Goal: Information Seeking & Learning: Learn about a topic

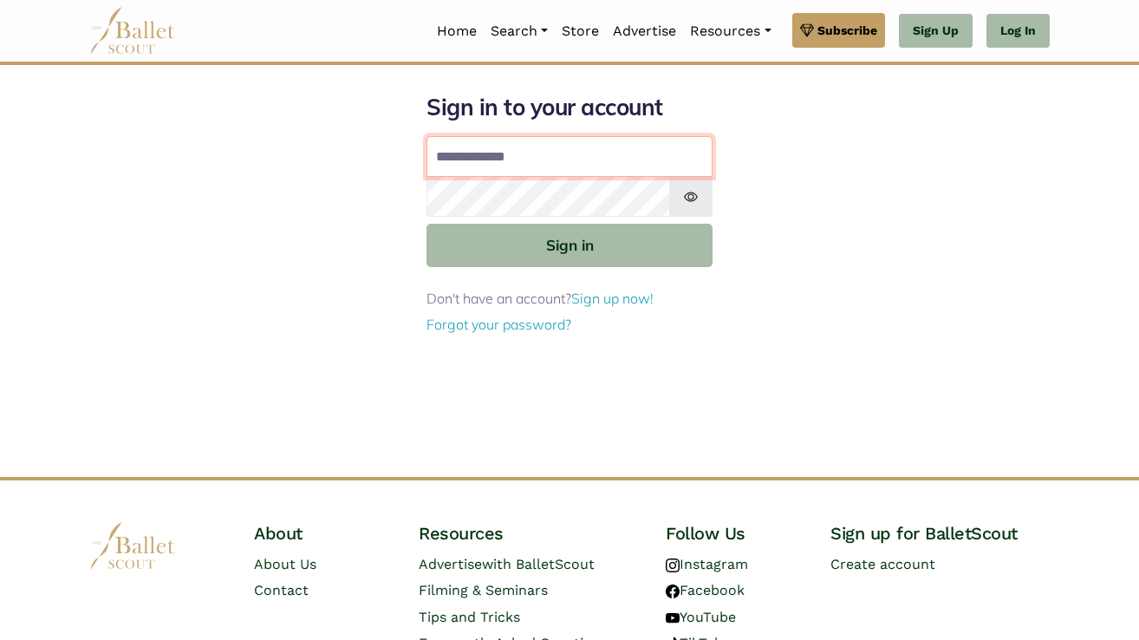
type input "**********"
click at [570, 244] on button "Sign in" at bounding box center [570, 245] width 286 height 42
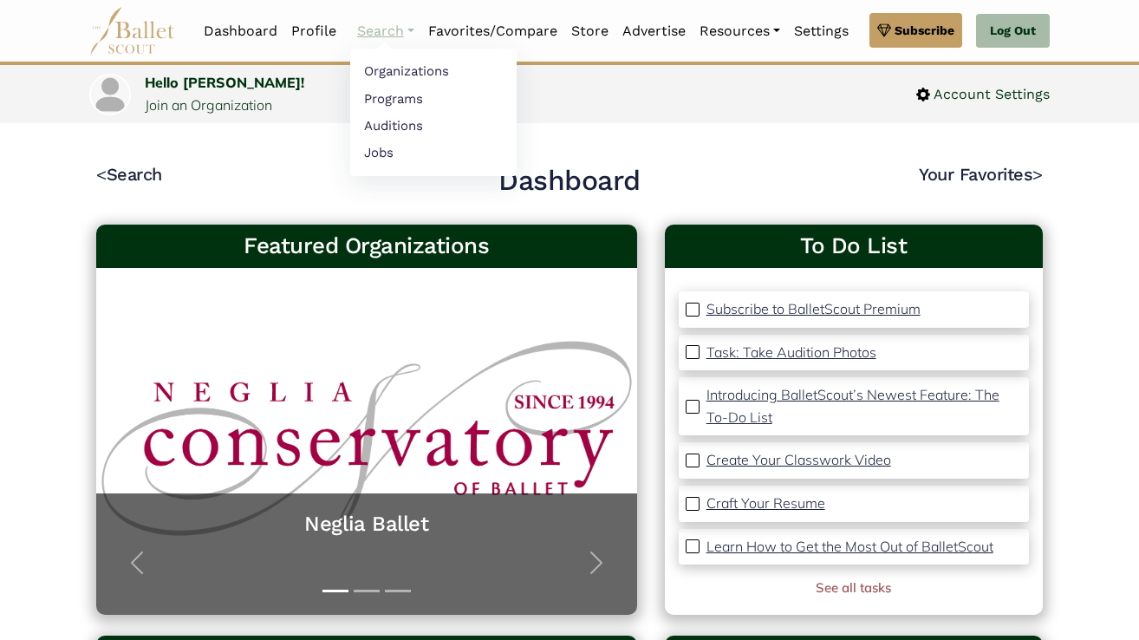
click at [371, 31] on link "Search" at bounding box center [385, 31] width 71 height 36
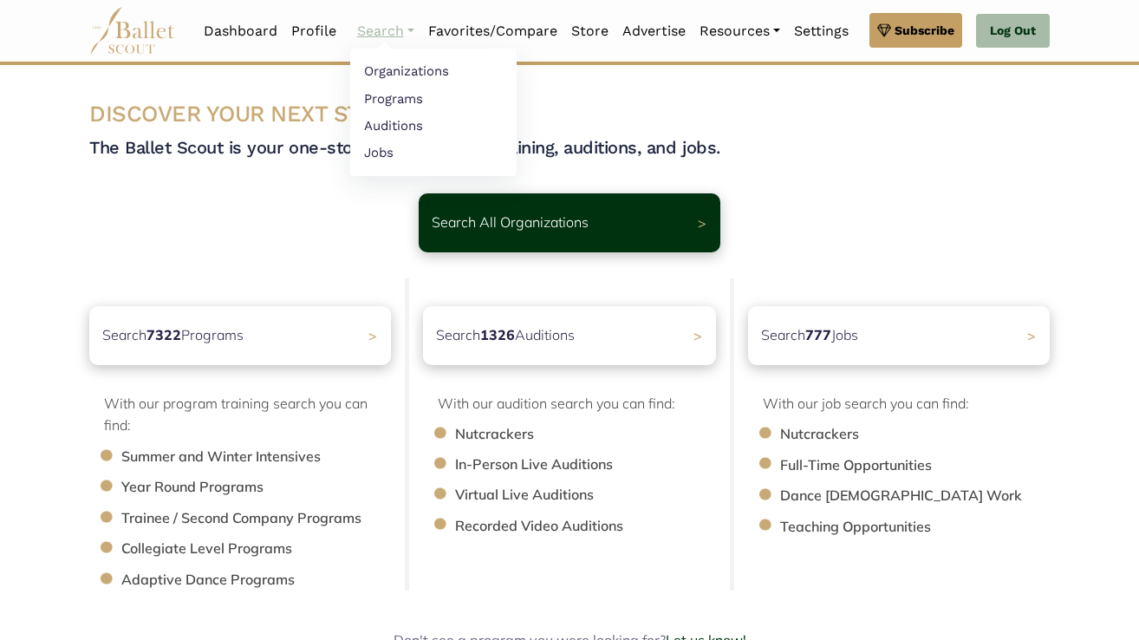
click at [371, 32] on link "Search" at bounding box center [385, 31] width 71 height 36
click at [388, 126] on link "Auditions" at bounding box center [433, 125] width 166 height 27
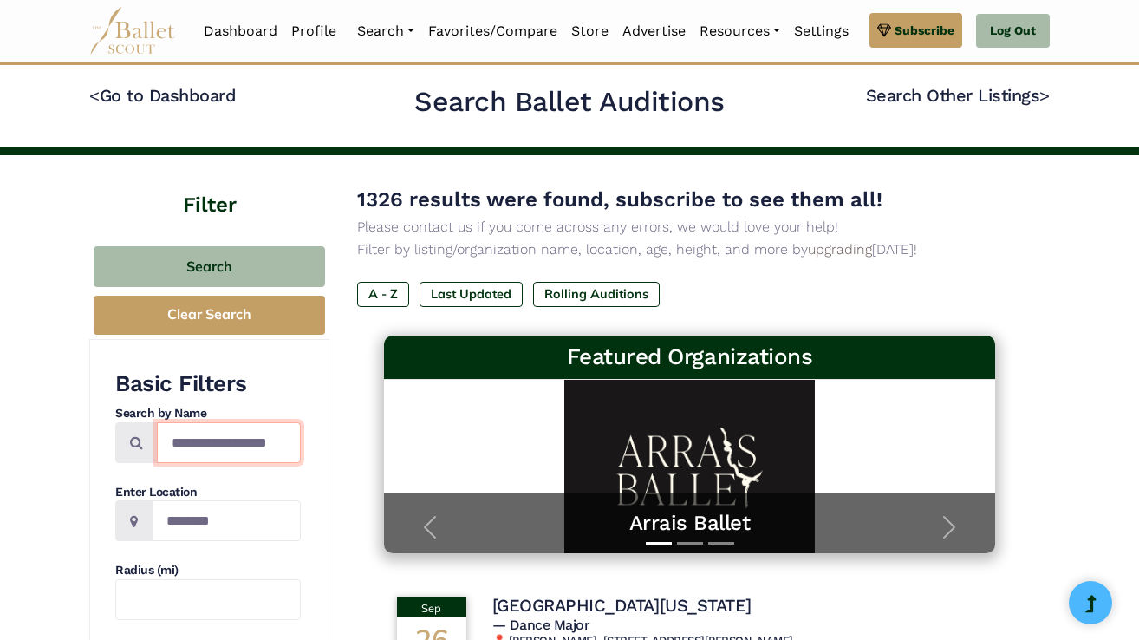
click at [193, 438] on input "Search by names..." at bounding box center [229, 442] width 144 height 41
click at [204, 505] on input "Location" at bounding box center [226, 520] width 149 height 41
type input "**********"
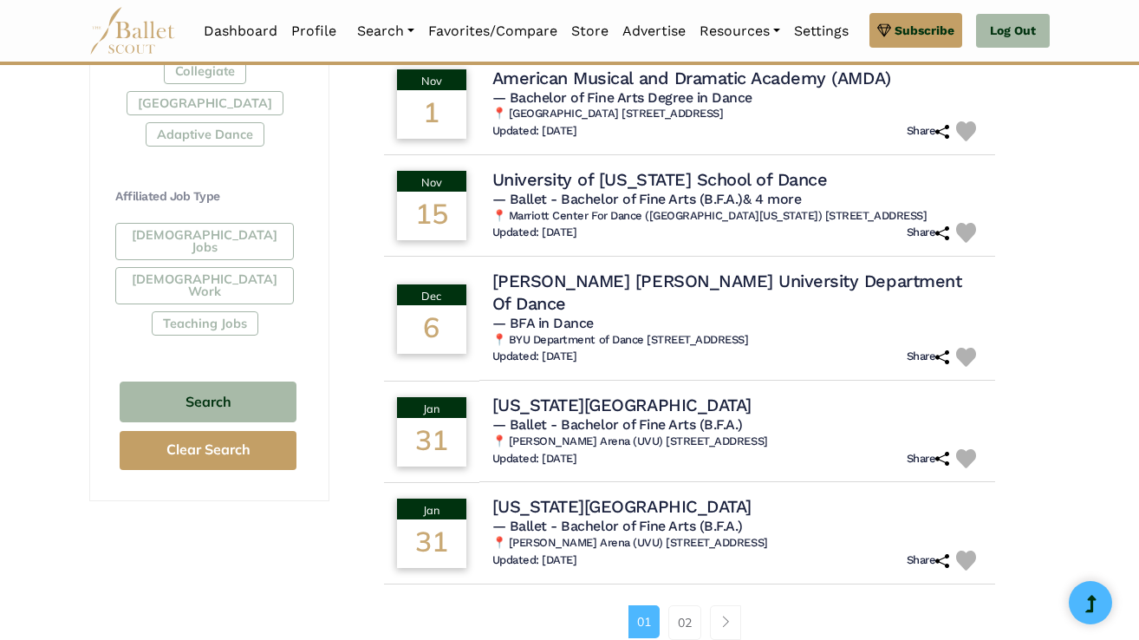
scroll to position [935, 0]
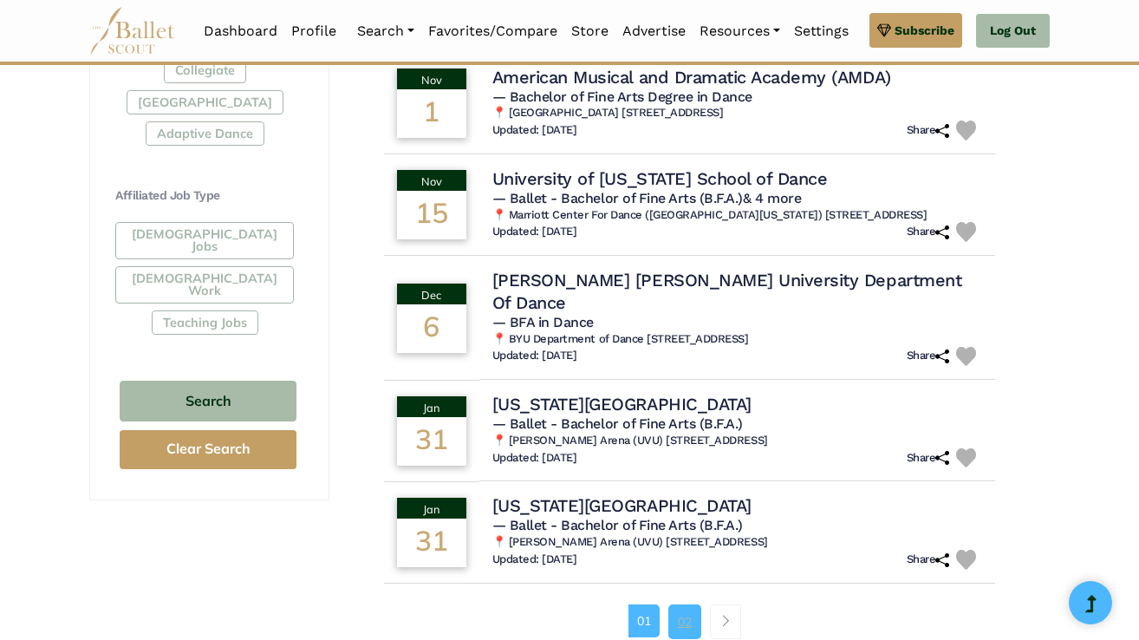
click at [685, 604] on link "02" at bounding box center [684, 621] width 33 height 35
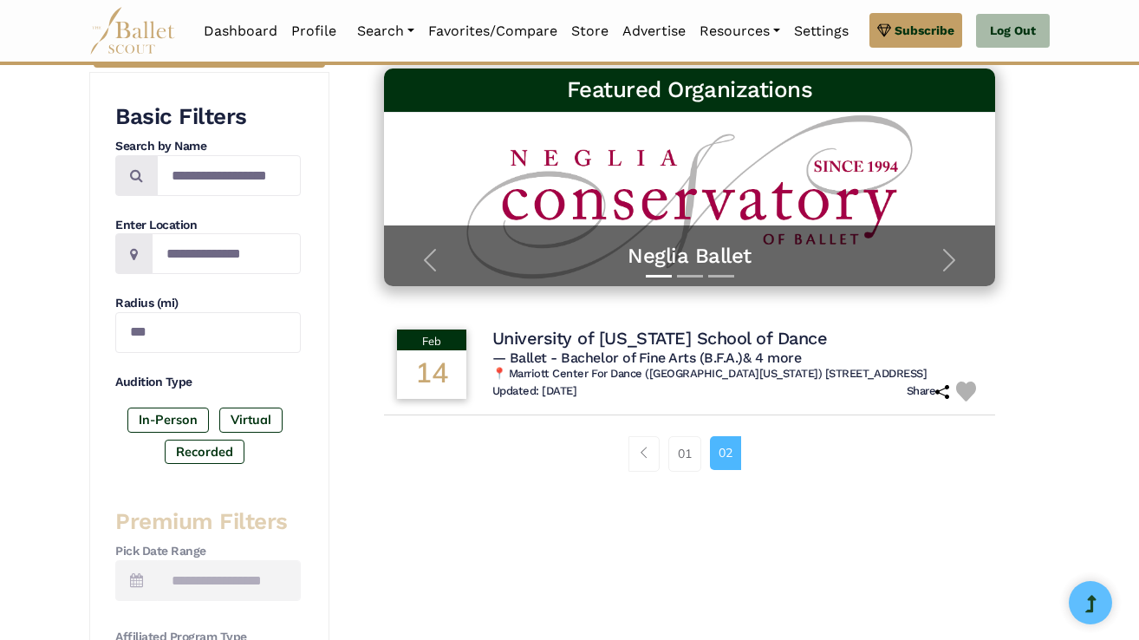
scroll to position [215, 0]
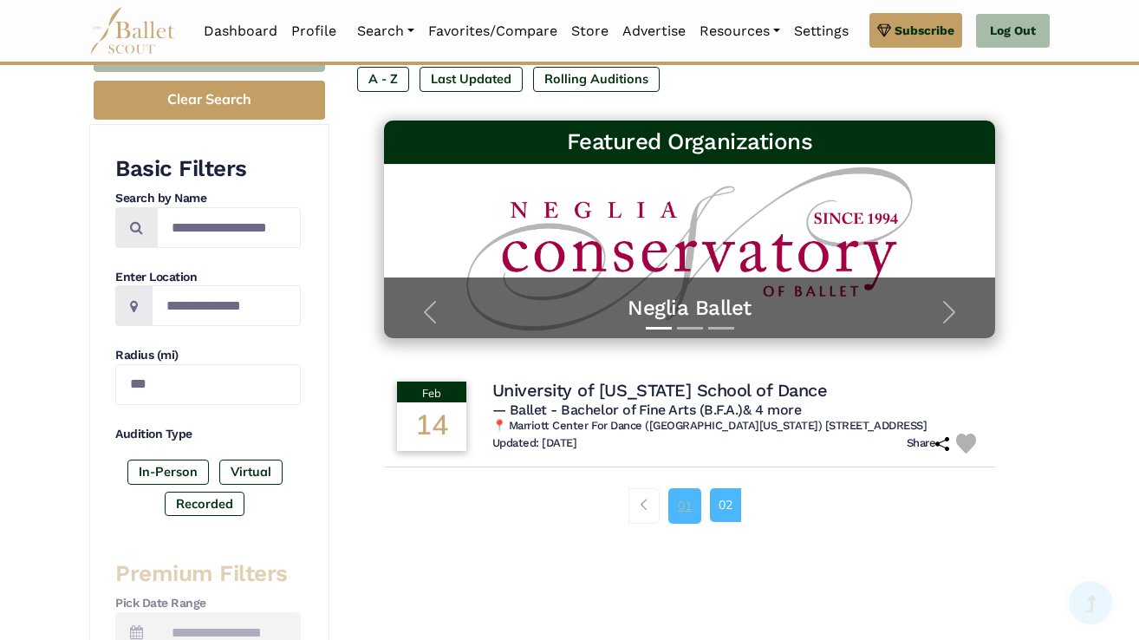
click at [689, 509] on link "01" at bounding box center [684, 505] width 33 height 35
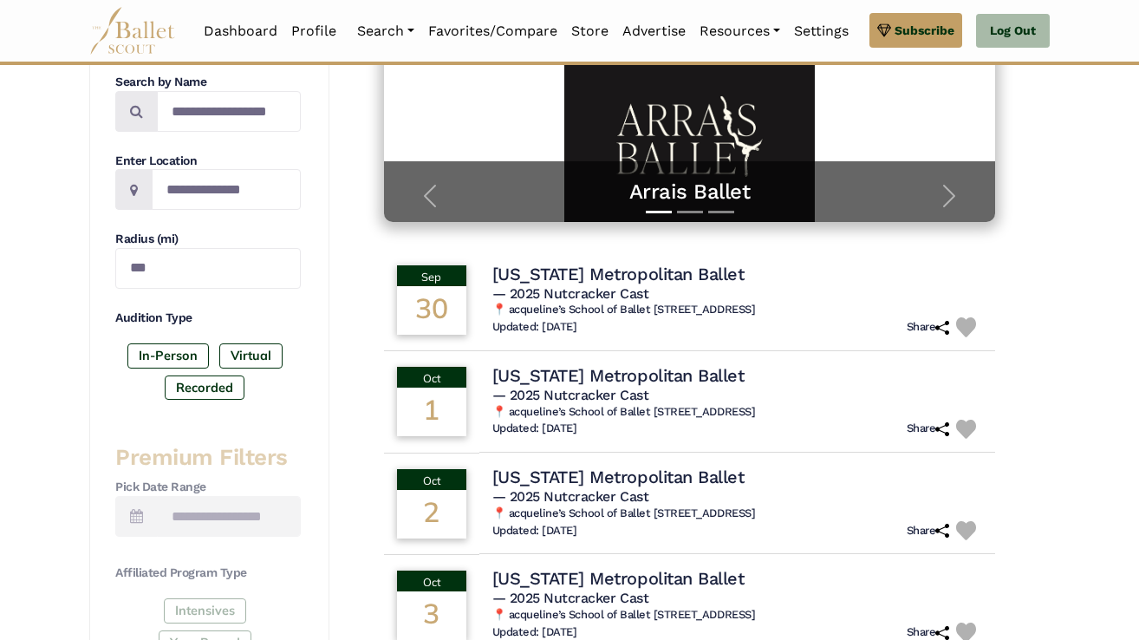
scroll to position [329, 0]
